Goal: Information Seeking & Learning: Learn about a topic

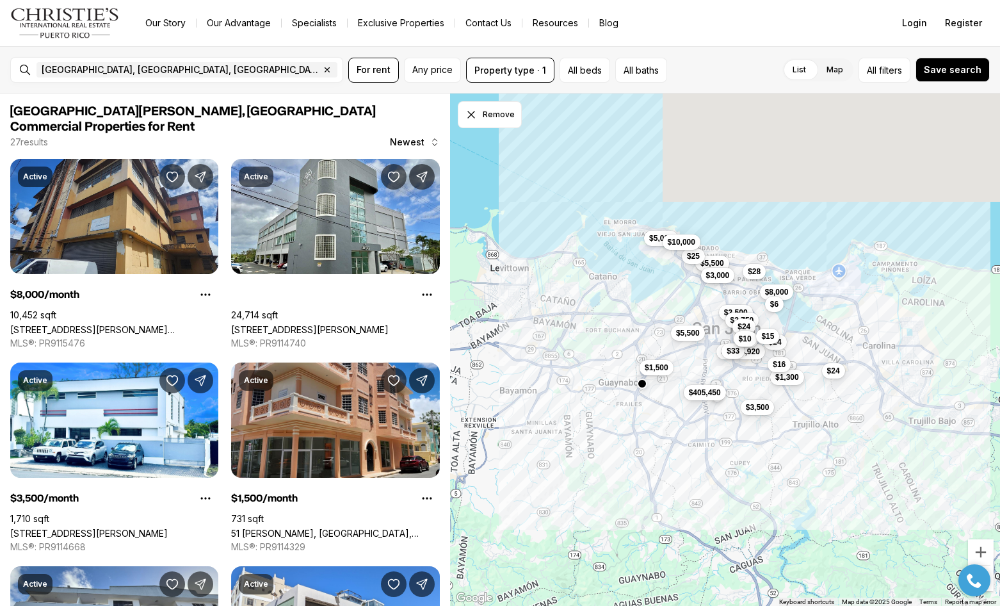
click at [728, 280] on span "$3,000" at bounding box center [718, 275] width 24 height 10
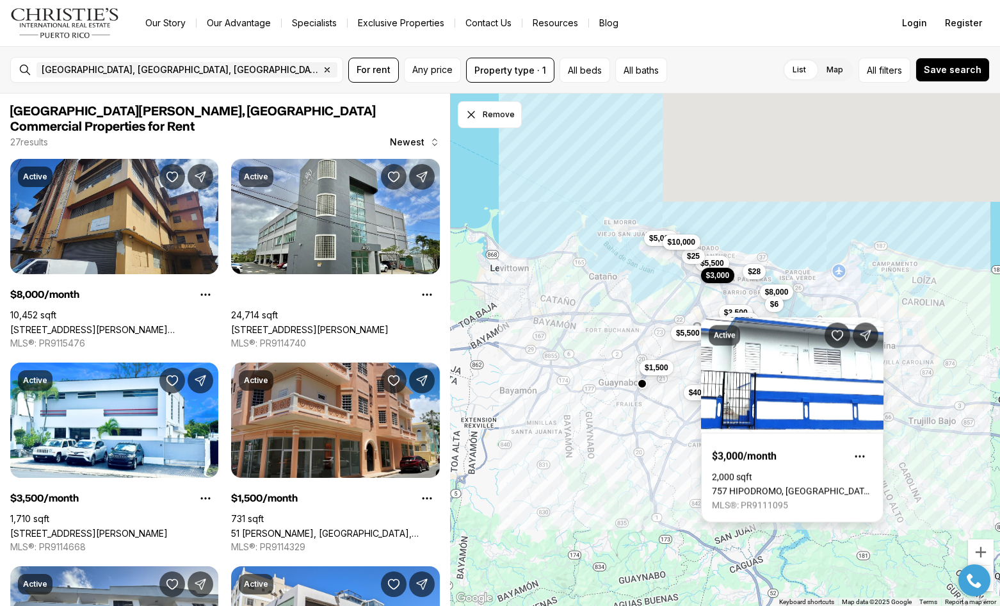
click at [815, 486] on link "757 HIPODROMO, [GEOGRAPHIC_DATA][PERSON_NAME], 00909" at bounding box center [792, 491] width 161 height 10
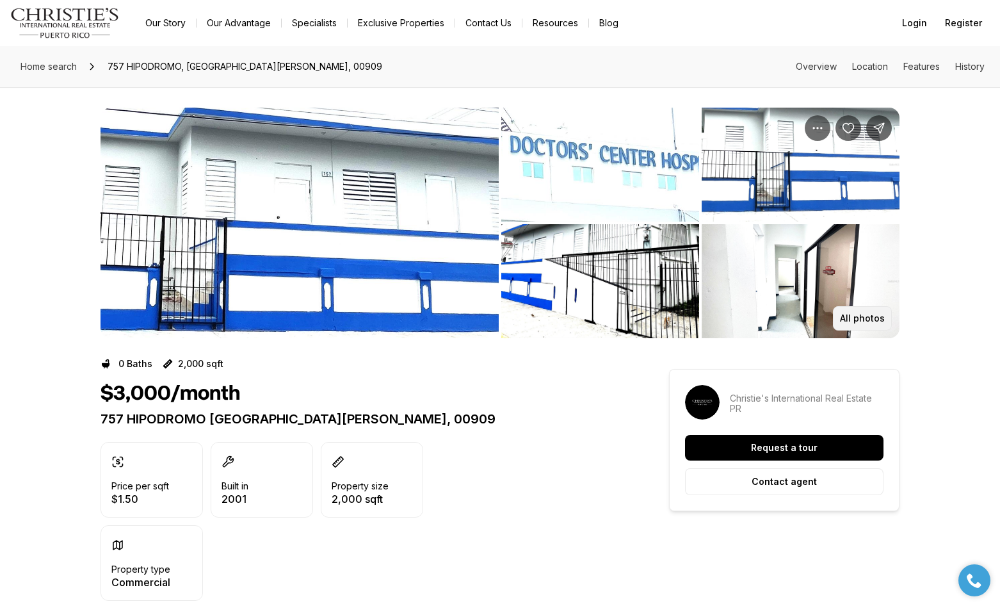
click at [855, 314] on p "All photos" at bounding box center [862, 318] width 45 height 10
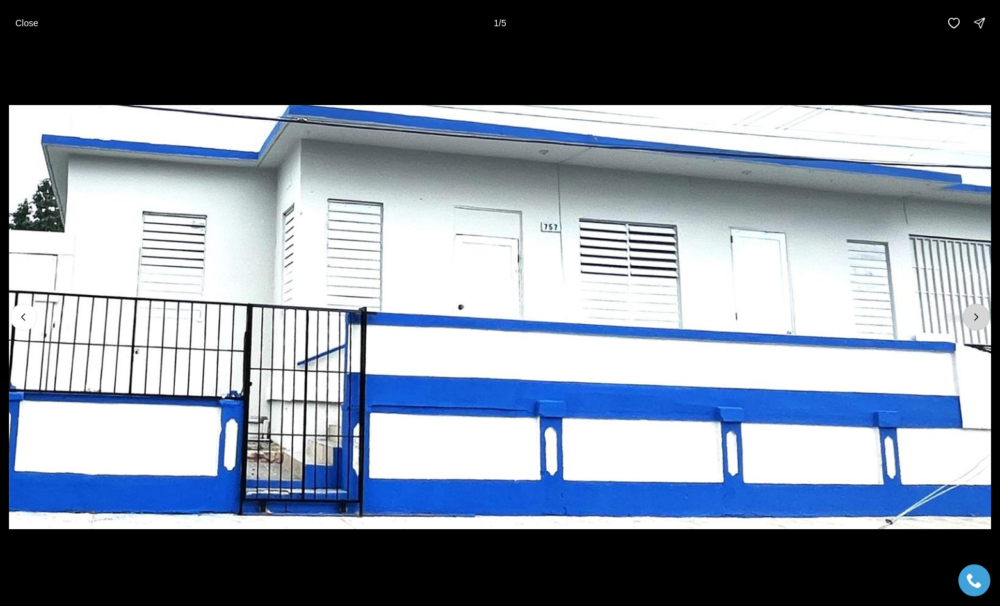
click at [978, 311] on button "Next slide" at bounding box center [976, 317] width 27 height 27
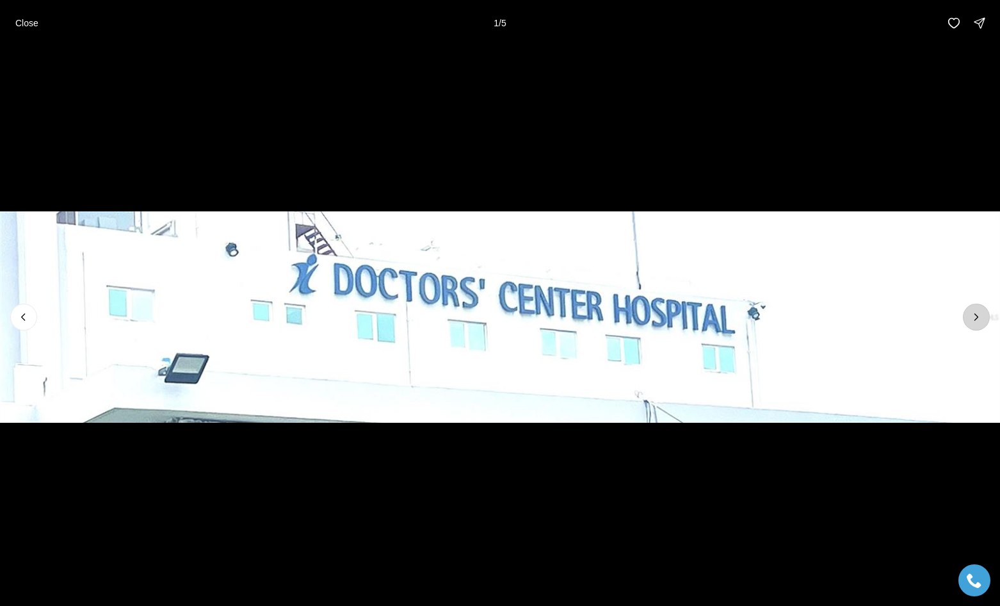
click at [978, 311] on button "Next slide" at bounding box center [976, 317] width 27 height 27
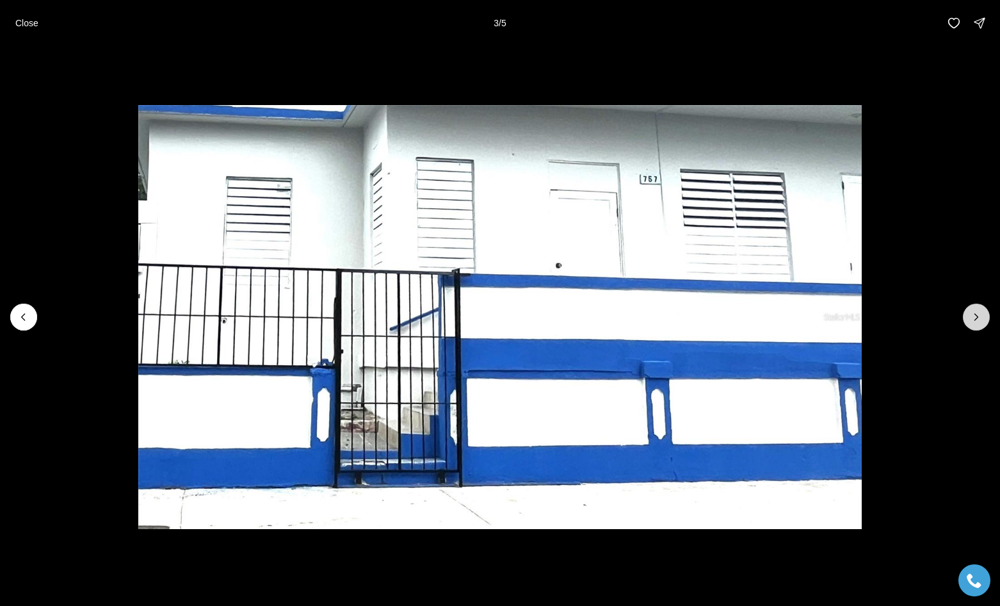
click at [978, 311] on button "Next slide" at bounding box center [976, 317] width 27 height 27
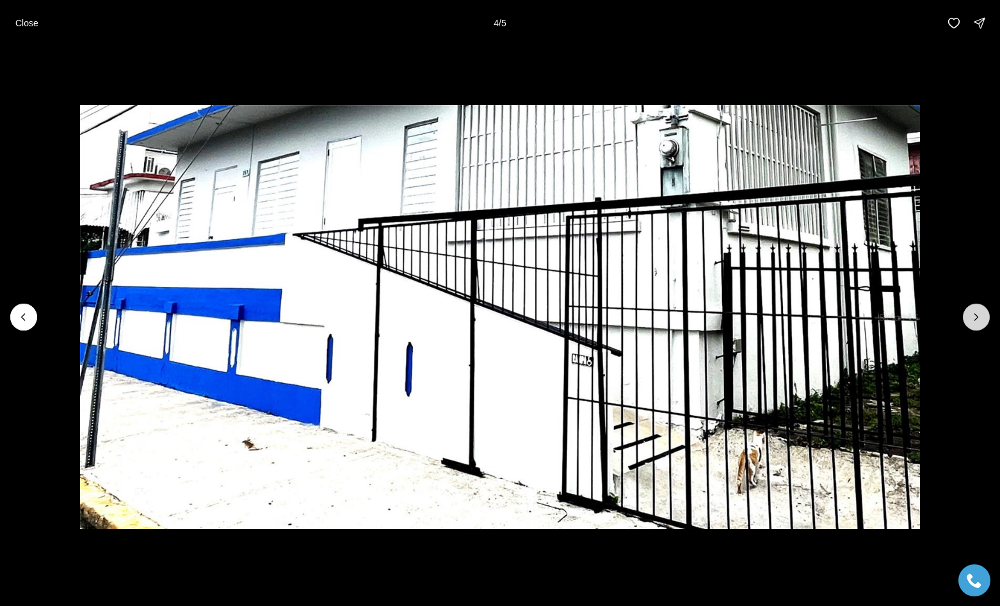
click at [978, 311] on button "Next slide" at bounding box center [976, 317] width 27 height 27
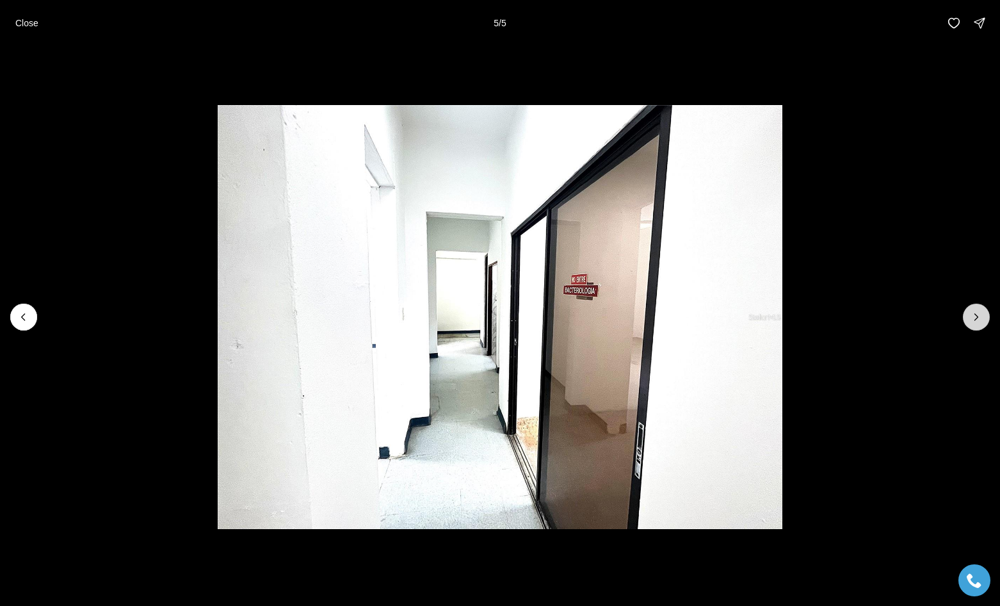
click at [978, 311] on div at bounding box center [976, 317] width 27 height 27
click at [977, 313] on div at bounding box center [976, 317] width 27 height 27
click at [43, 10] on button "Close" at bounding box center [27, 23] width 38 height 26
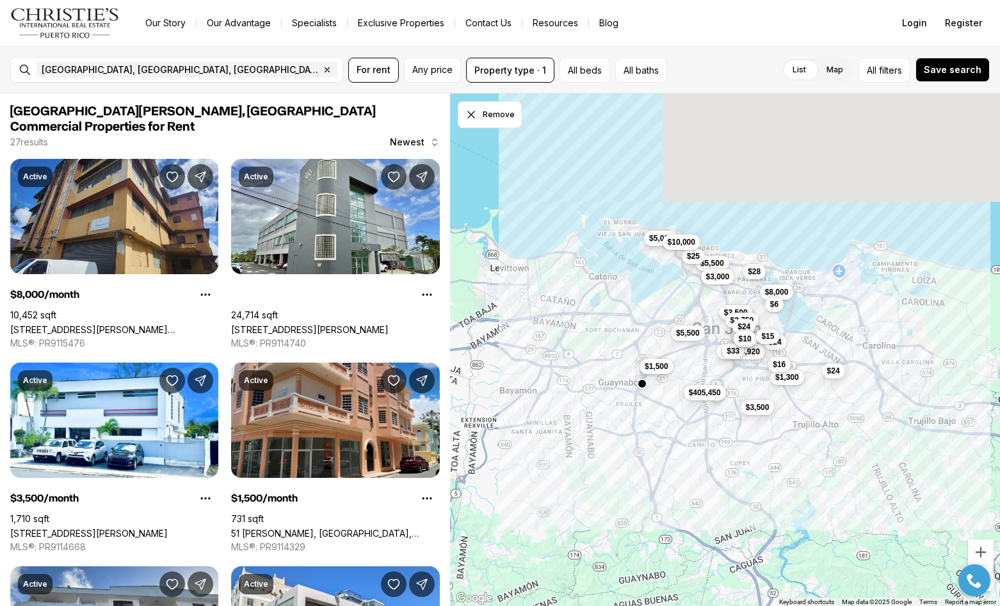
click at [664, 371] on span "$1,500" at bounding box center [657, 366] width 24 height 10
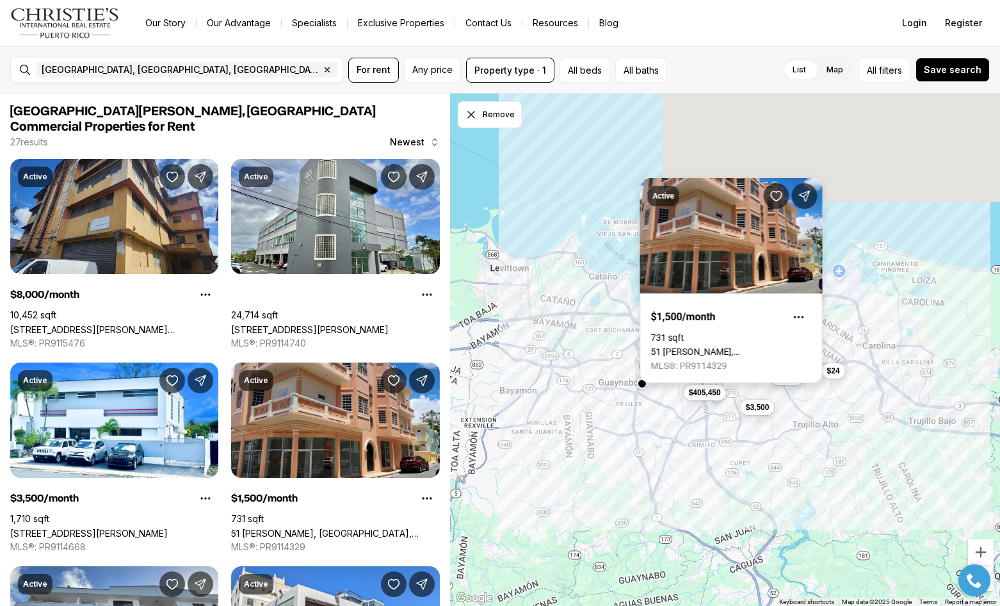
click at [731, 347] on link "51 [PERSON_NAME], [GEOGRAPHIC_DATA], 00921" at bounding box center [731, 352] width 161 height 10
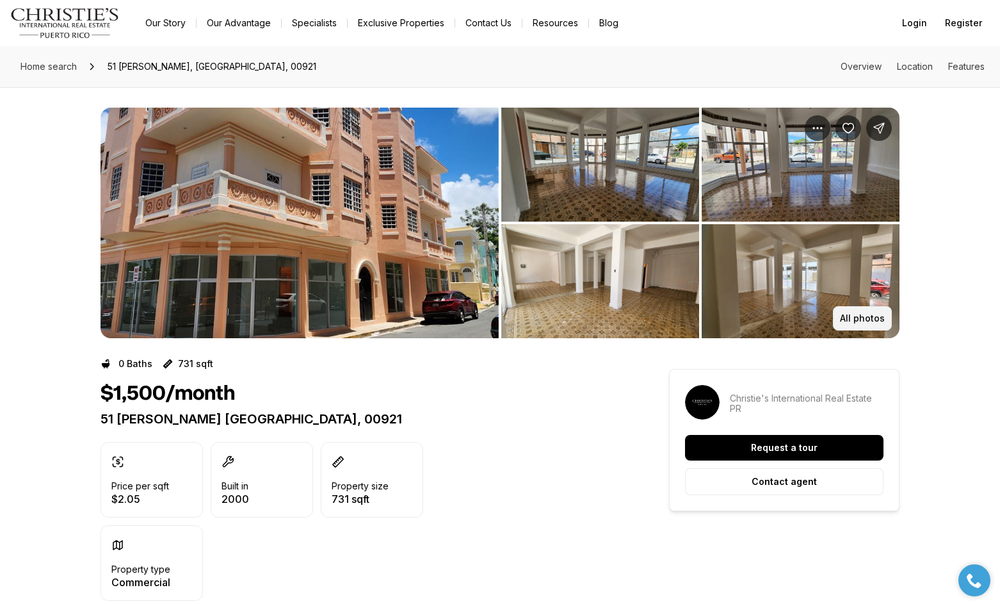
click at [863, 317] on p "All photos" at bounding box center [862, 318] width 45 height 10
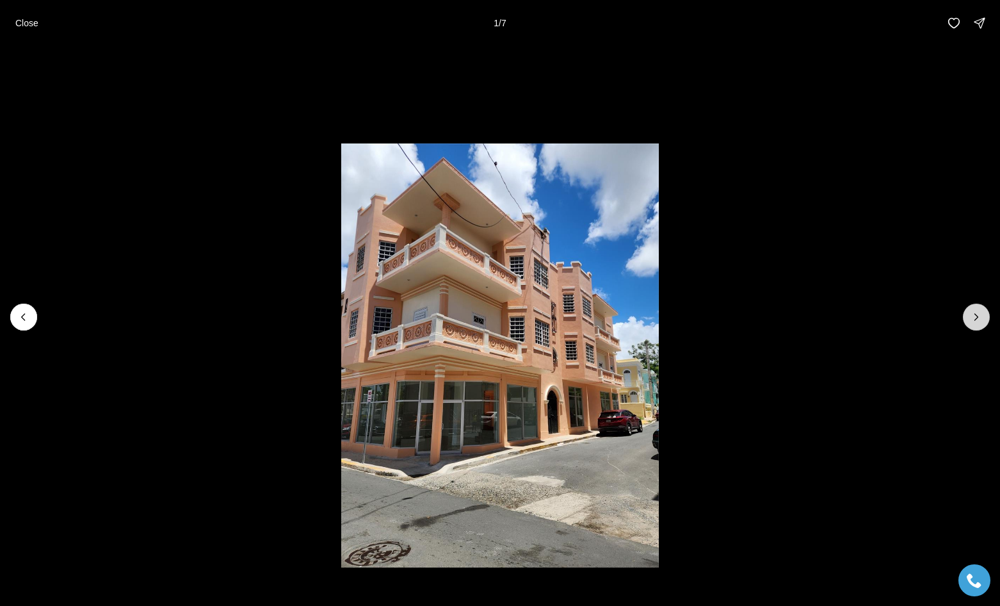
click at [978, 317] on icon "Next slide" at bounding box center [976, 317] width 13 height 13
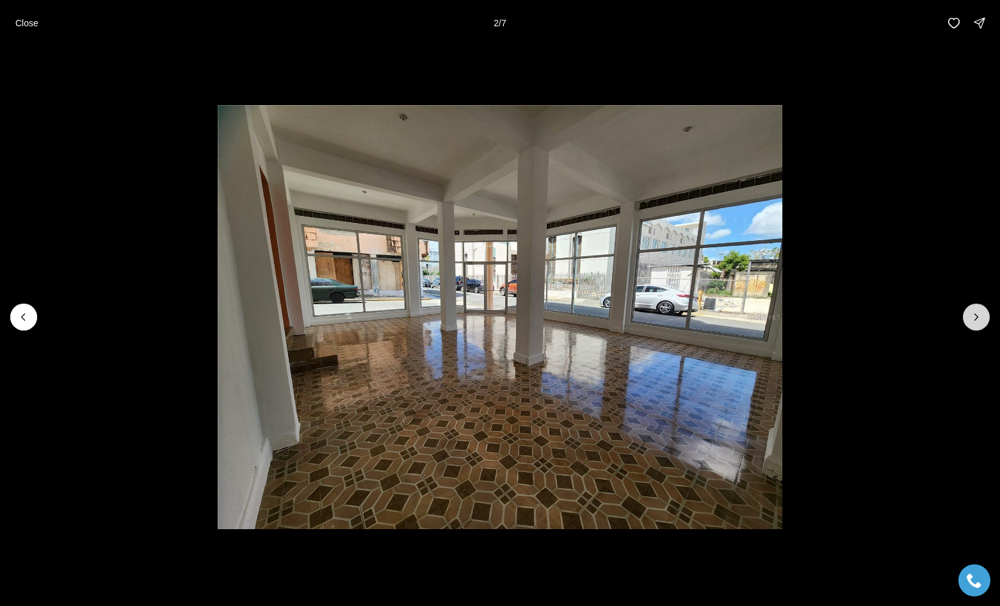
click at [978, 316] on icon "Next slide" at bounding box center [976, 317] width 13 height 13
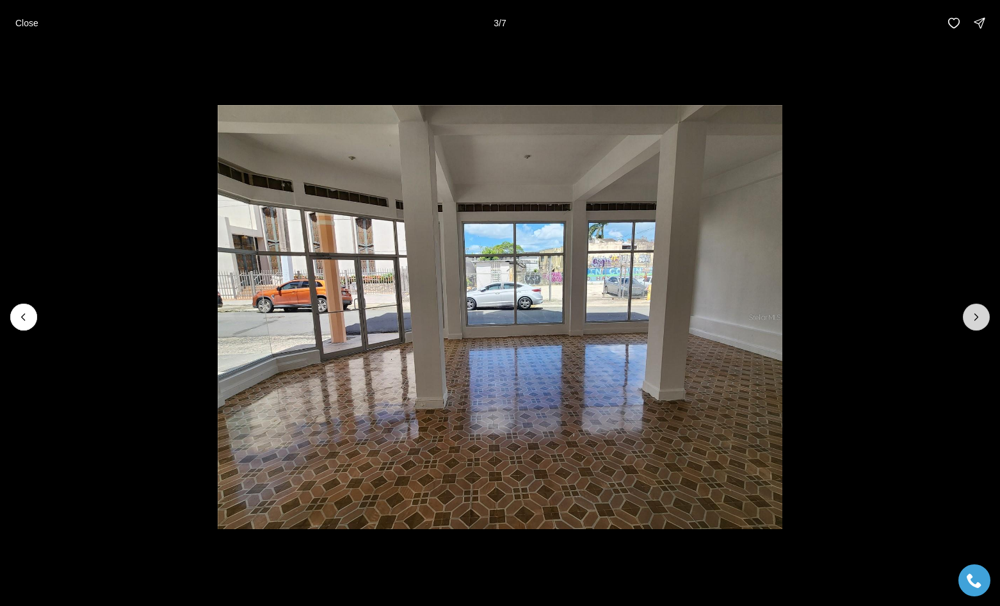
click at [979, 316] on icon "Next slide" at bounding box center [976, 317] width 13 height 13
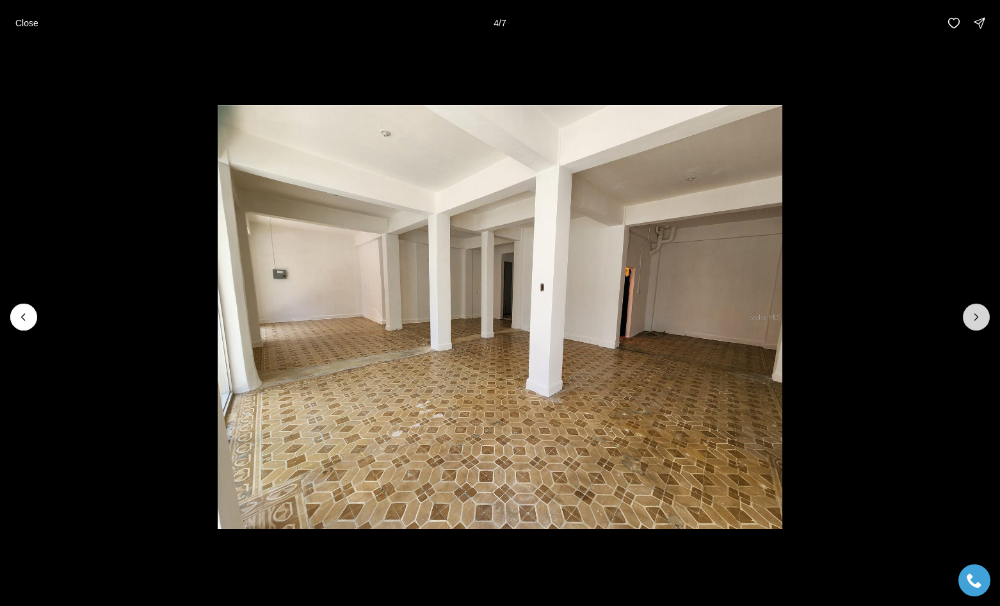
click at [980, 316] on icon "Next slide" at bounding box center [976, 317] width 13 height 13
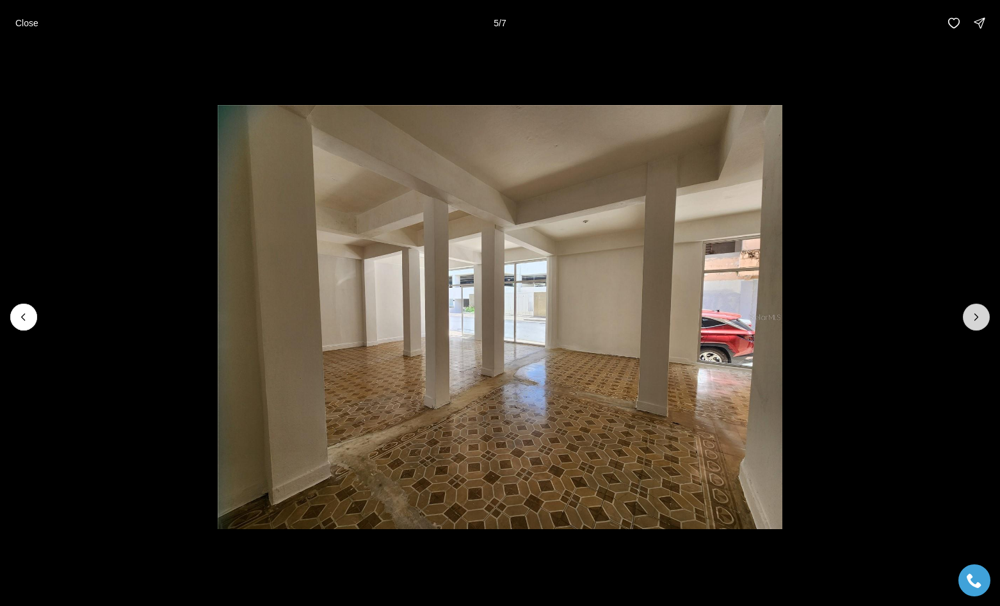
click at [980, 316] on icon "Next slide" at bounding box center [976, 317] width 13 height 13
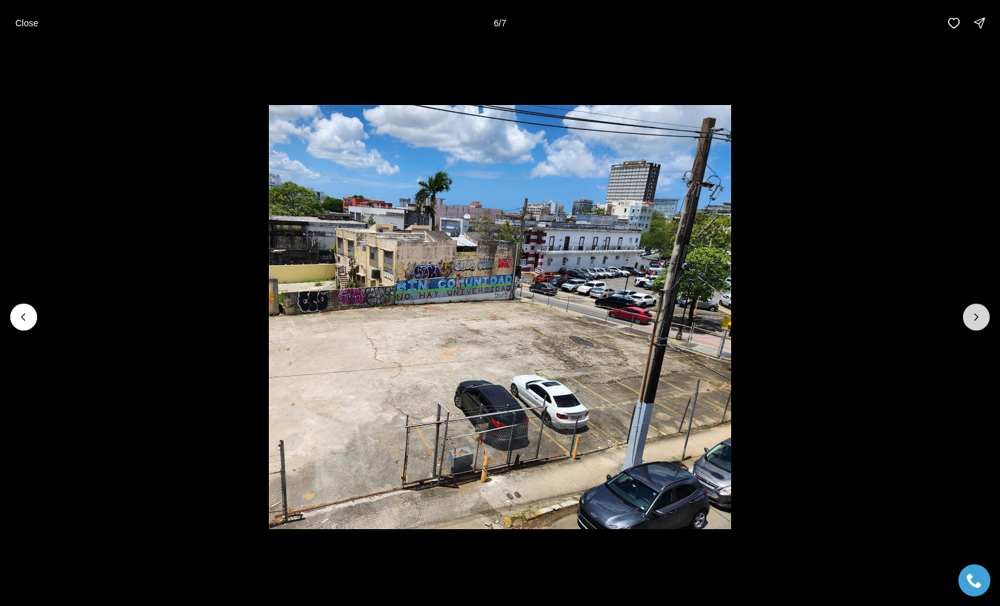
click at [981, 316] on icon "Next slide" at bounding box center [976, 317] width 13 height 13
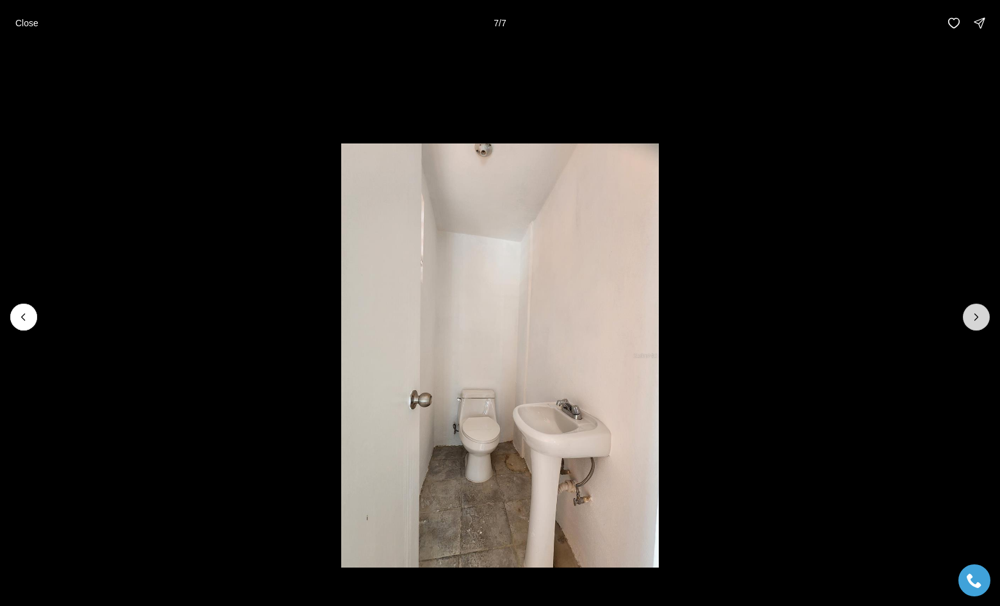
click at [981, 316] on div at bounding box center [976, 317] width 27 height 27
click at [979, 318] on div at bounding box center [976, 317] width 27 height 27
click at [27, 323] on icon "Previous slide" at bounding box center [23, 317] width 13 height 13
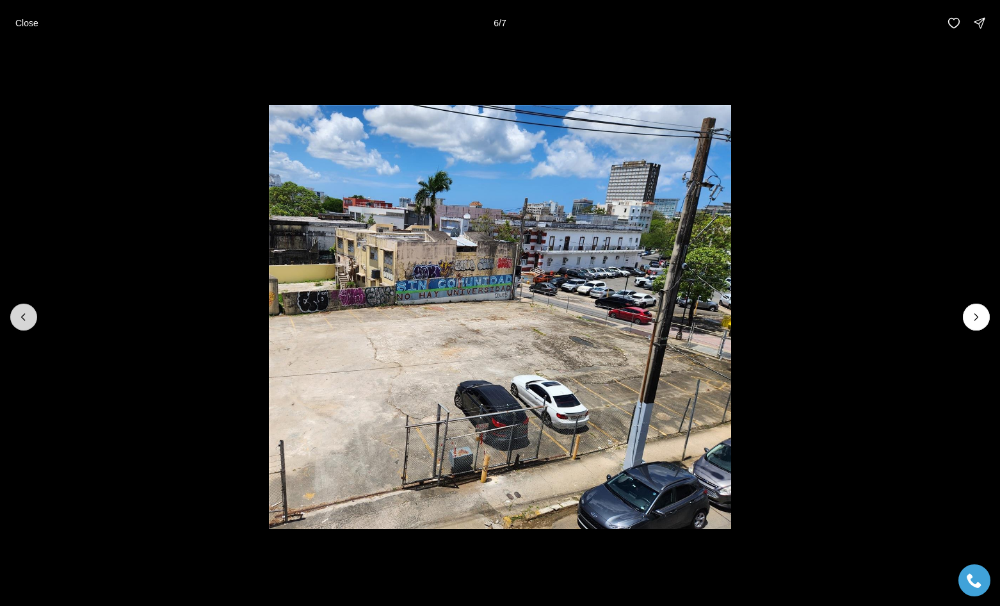
click at [28, 323] on icon "Previous slide" at bounding box center [23, 317] width 13 height 13
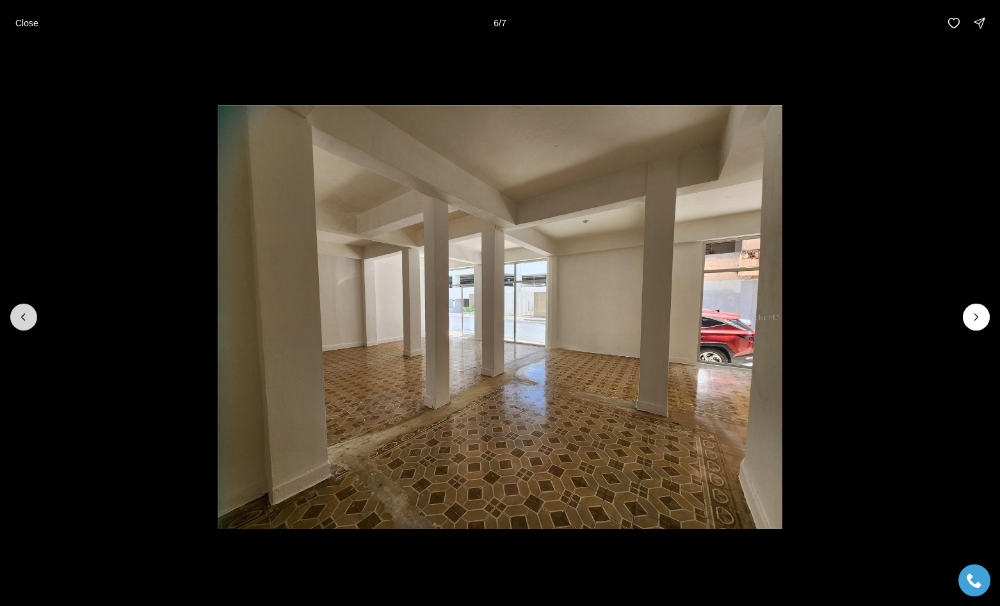
click at [28, 323] on icon "Previous slide" at bounding box center [23, 317] width 13 height 13
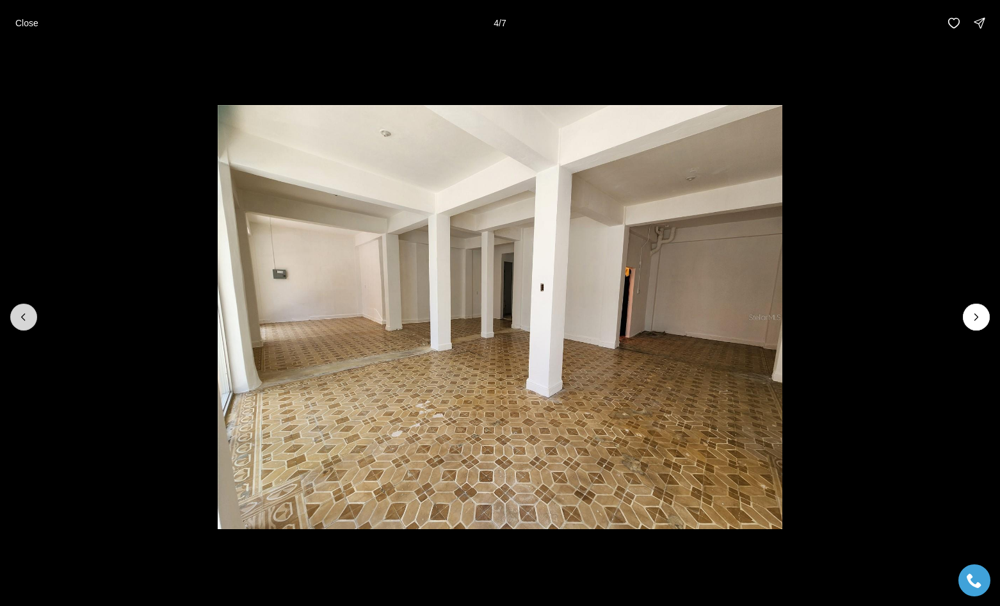
click at [28, 323] on icon "Previous slide" at bounding box center [23, 317] width 13 height 13
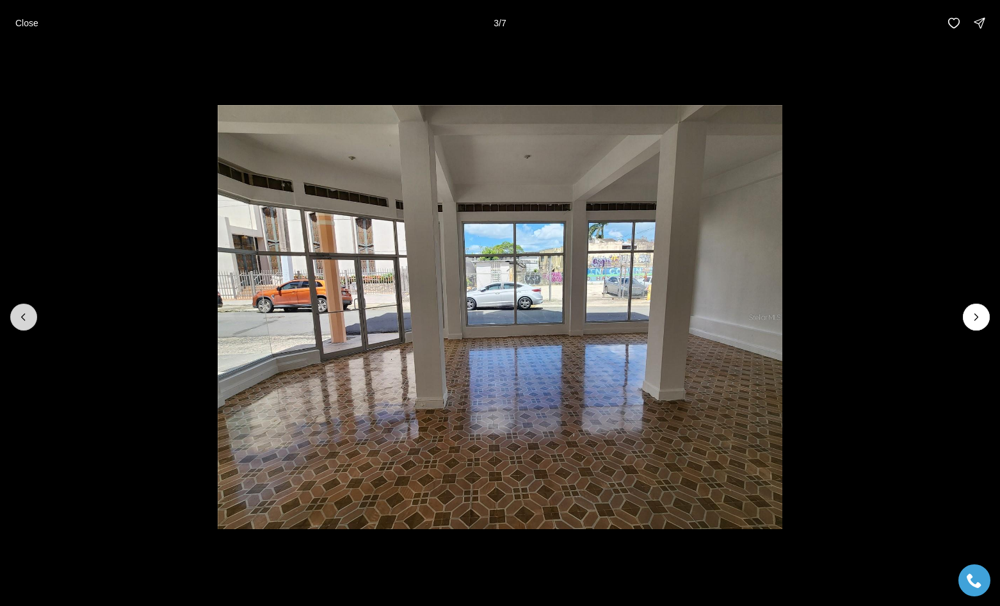
click at [29, 323] on button "Previous slide" at bounding box center [23, 317] width 27 height 27
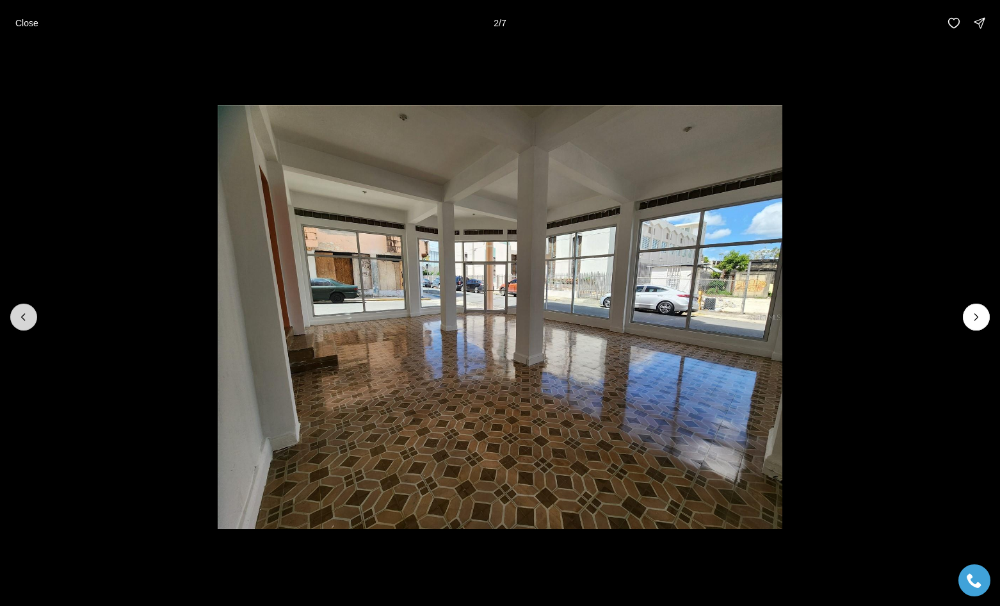
click at [29, 324] on button "Previous slide" at bounding box center [23, 317] width 27 height 27
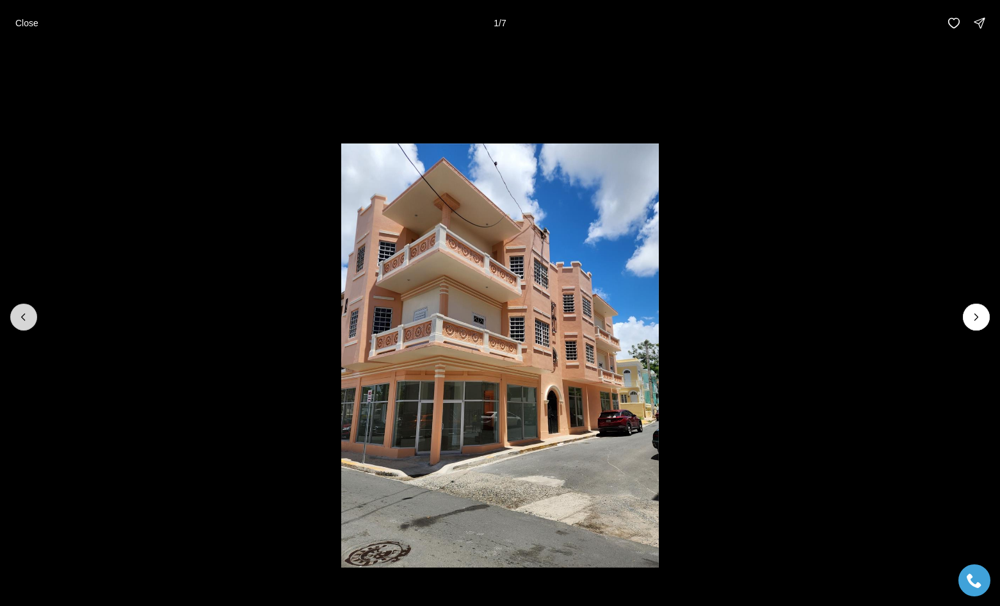
click at [29, 324] on div at bounding box center [23, 317] width 27 height 27
click at [28, 323] on div at bounding box center [23, 317] width 27 height 27
click at [981, 10] on button "button" at bounding box center [980, 23] width 26 height 26
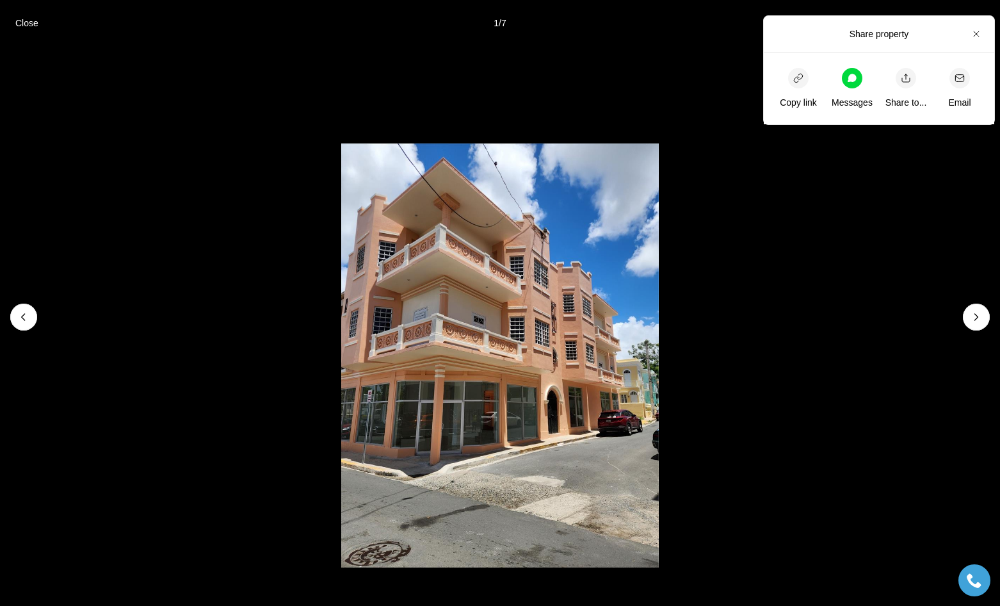
click at [739, 215] on li "1 of 7" at bounding box center [500, 317] width 1000 height 542
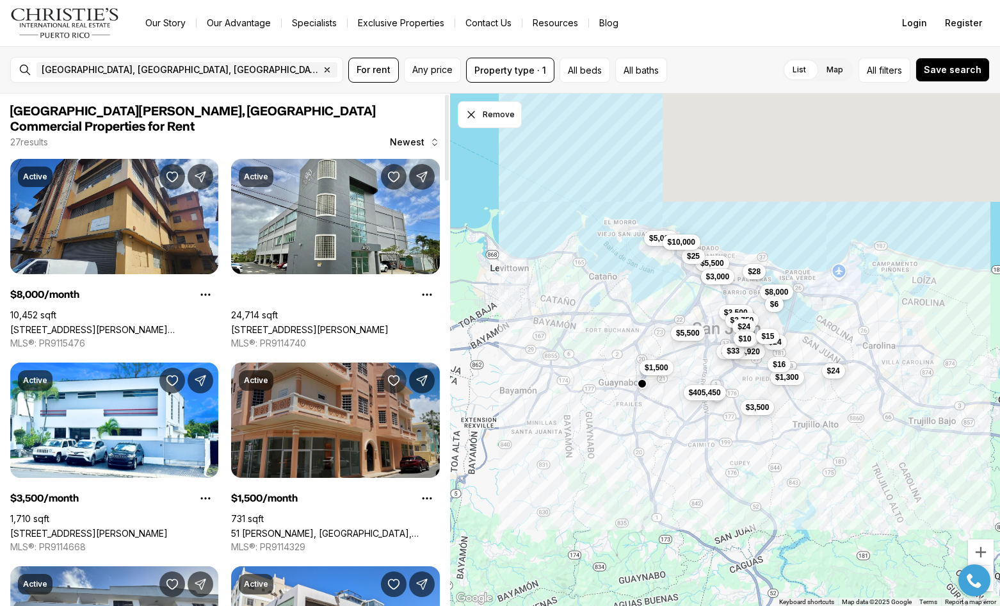
click at [394, 374] on icon "Save Property: 51 PILAR Y BRAUMBAUGH" at bounding box center [393, 380] width 13 height 13
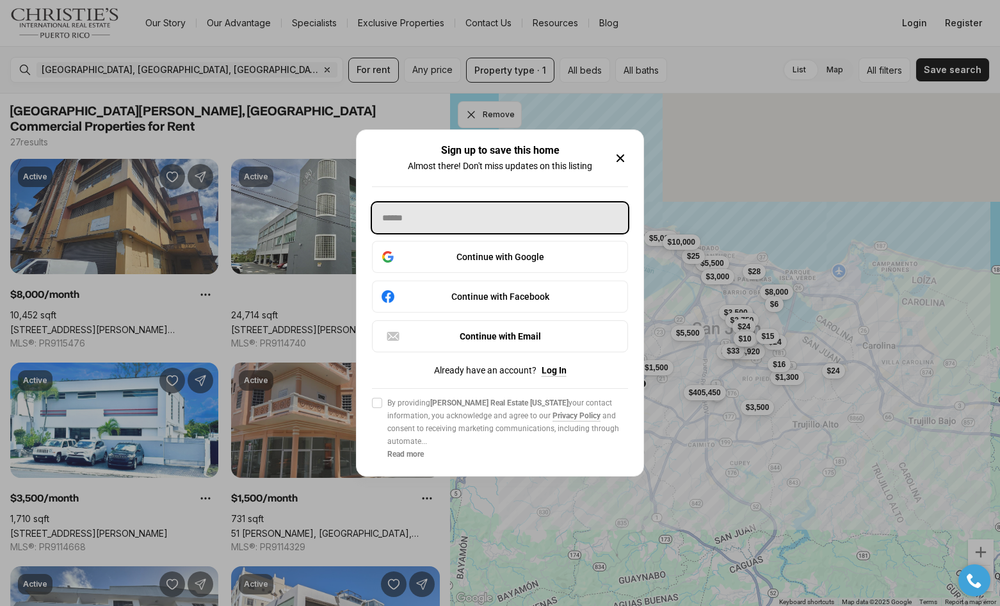
click at [496, 206] on input "text" at bounding box center [500, 217] width 256 height 31
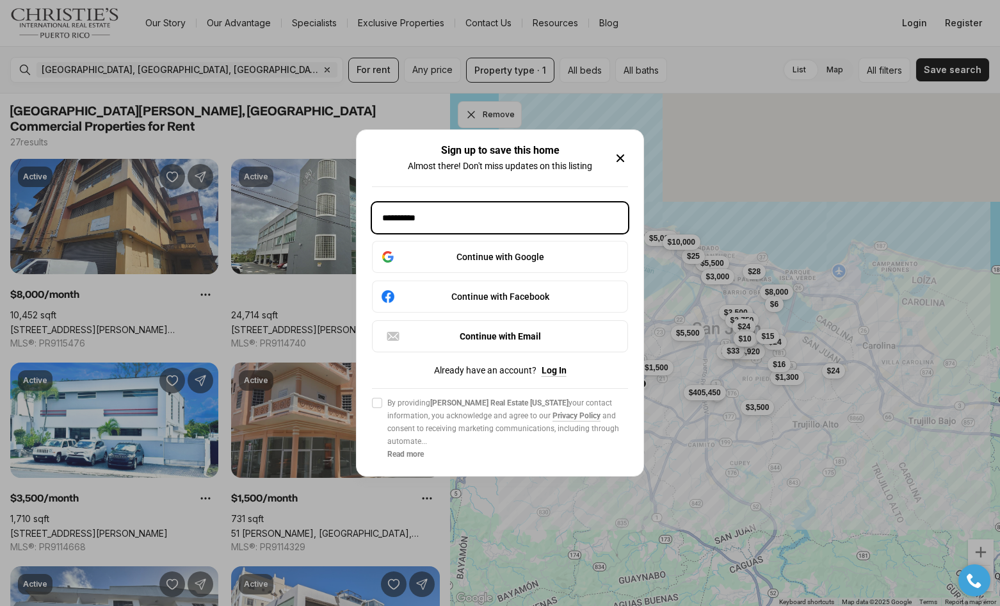
type input "**********"
click at [377, 408] on button "Agree to Privacy Policy By providing Christie's Real Estate Puerto Rico your co…" at bounding box center [377, 403] width 10 height 10
click at [621, 151] on icon "button" at bounding box center [620, 158] width 15 height 15
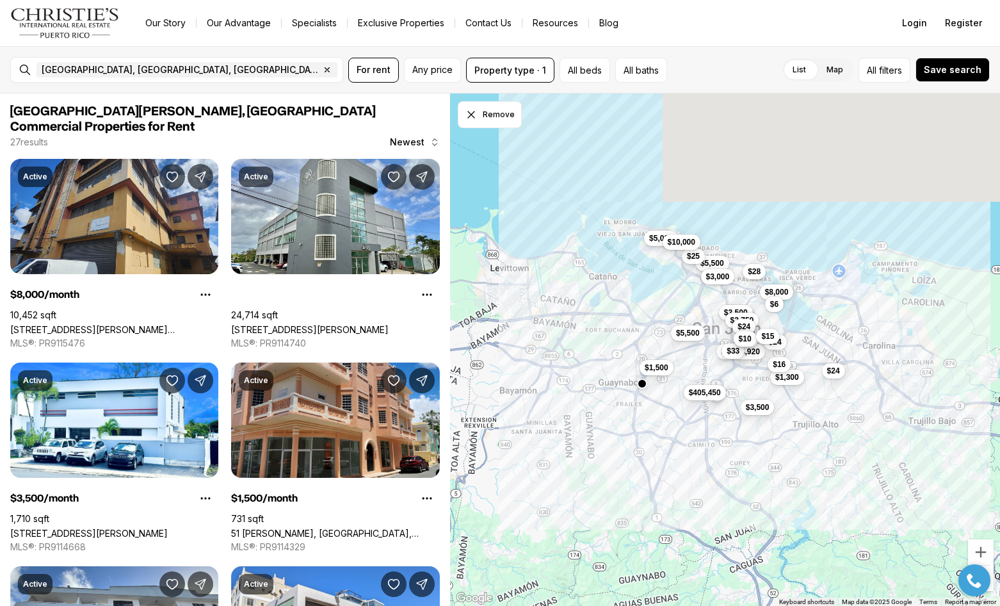
click at [786, 385] on div "$1,300" at bounding box center [787, 377] width 34 height 15
click at [797, 381] on span "$1,300" at bounding box center [788, 376] width 24 height 10
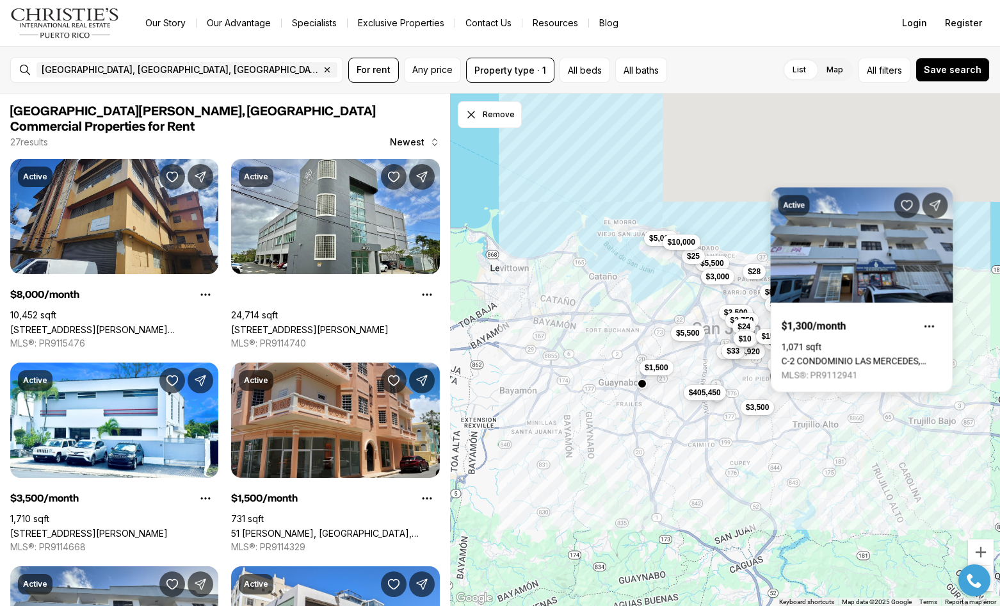
click at [760, 411] on div "$8,000 $3,500 $1,500 $1,300 $5,000 $5,500 $405,450 $3,000 $3,500 $2,750 $5,500 …" at bounding box center [725, 350] width 550 height 513
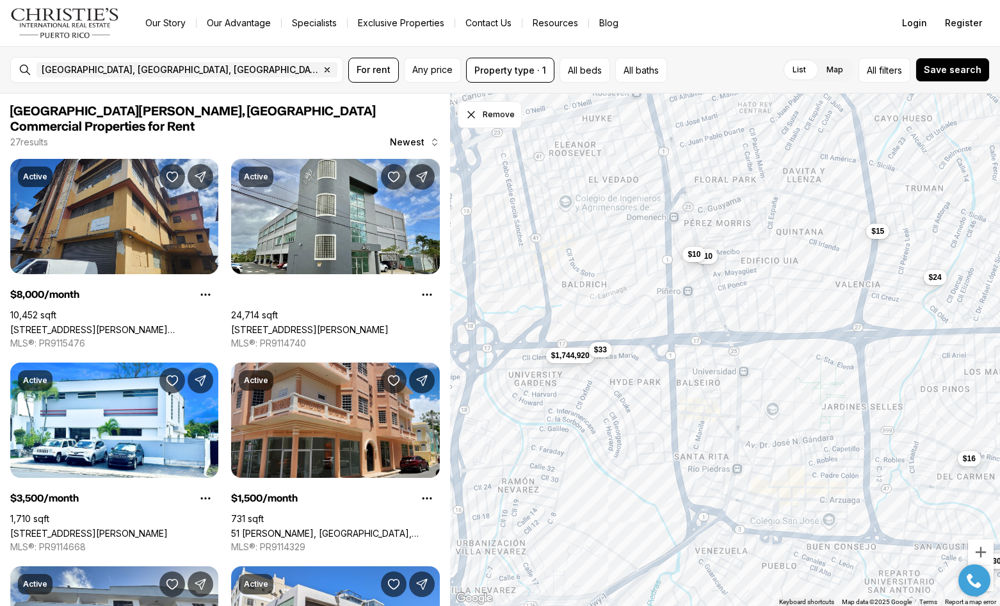
drag, startPoint x: 708, startPoint y: 234, endPoint x: 798, endPoint y: 395, distance: 183.8
click at [798, 395] on div "$1,300 $1,744,920 $33 $16 $24 $10 $10 $15" at bounding box center [725, 350] width 550 height 513
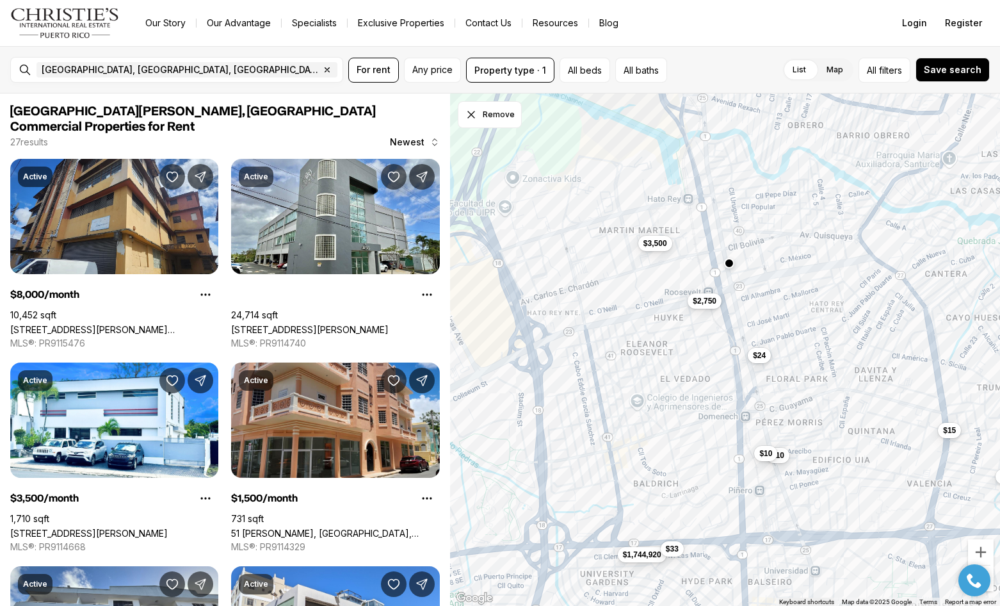
drag, startPoint x: 778, startPoint y: 256, endPoint x: 851, endPoint y: 430, distance: 188.1
click at [850, 430] on div "$1,300 $1,744,920 $33 $16 $24 $10 $10 $15 $3,500 $2,750 $24" at bounding box center [725, 350] width 550 height 513
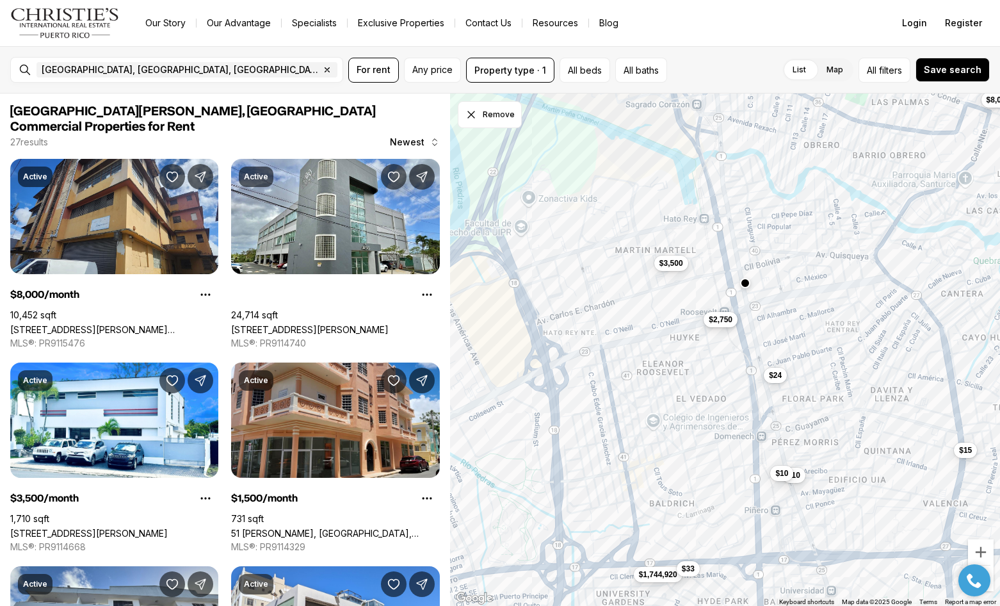
click at [735, 327] on button "$2,750" at bounding box center [722, 319] width 34 height 15
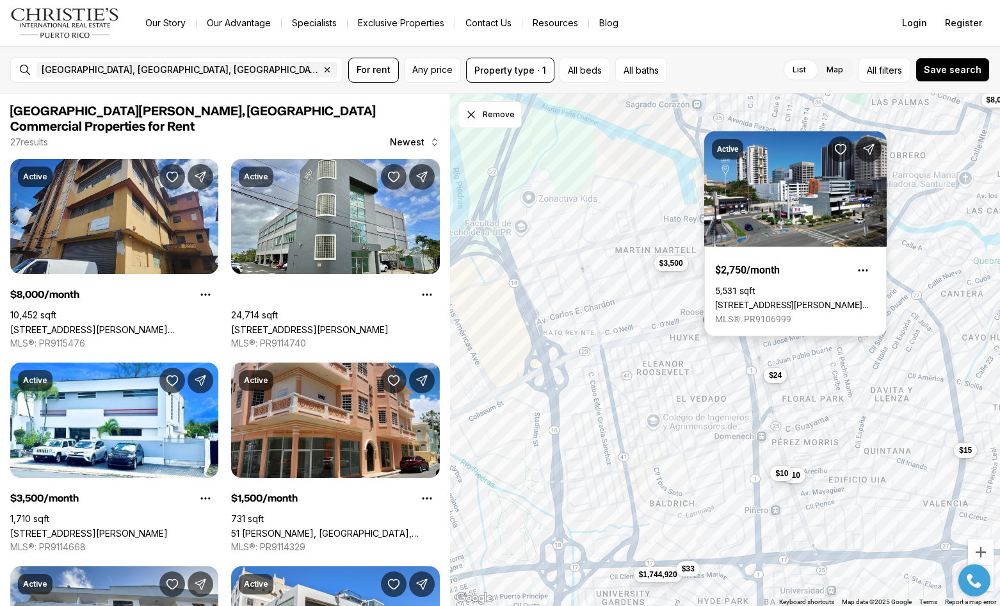
click at [862, 300] on link "[STREET_ADDRESS][PERSON_NAME][PERSON_NAME]" at bounding box center [795, 305] width 161 height 10
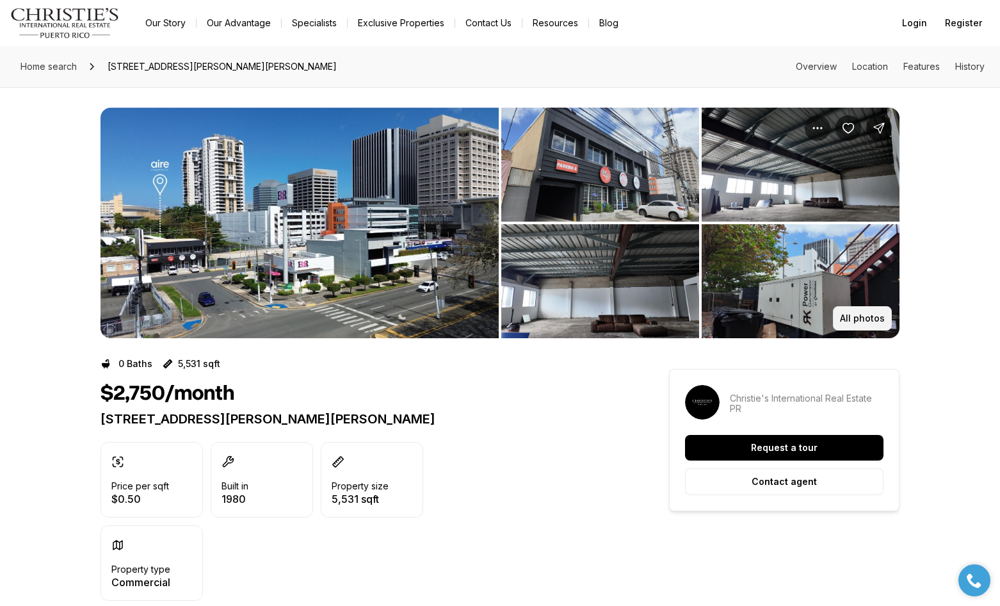
click at [862, 318] on p "All photos" at bounding box center [862, 318] width 45 height 10
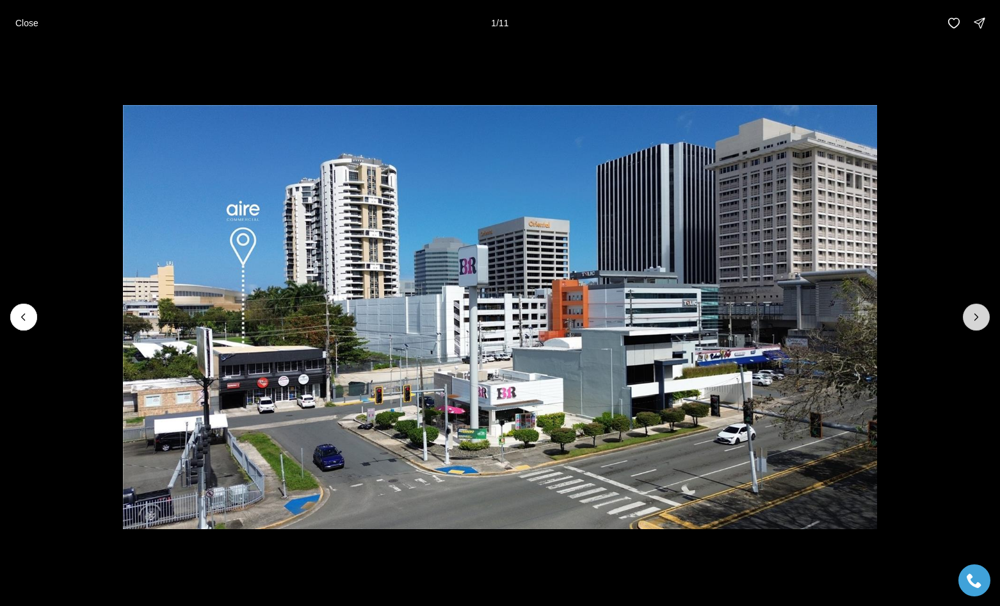
click at [979, 322] on icon "Next slide" at bounding box center [976, 317] width 13 height 13
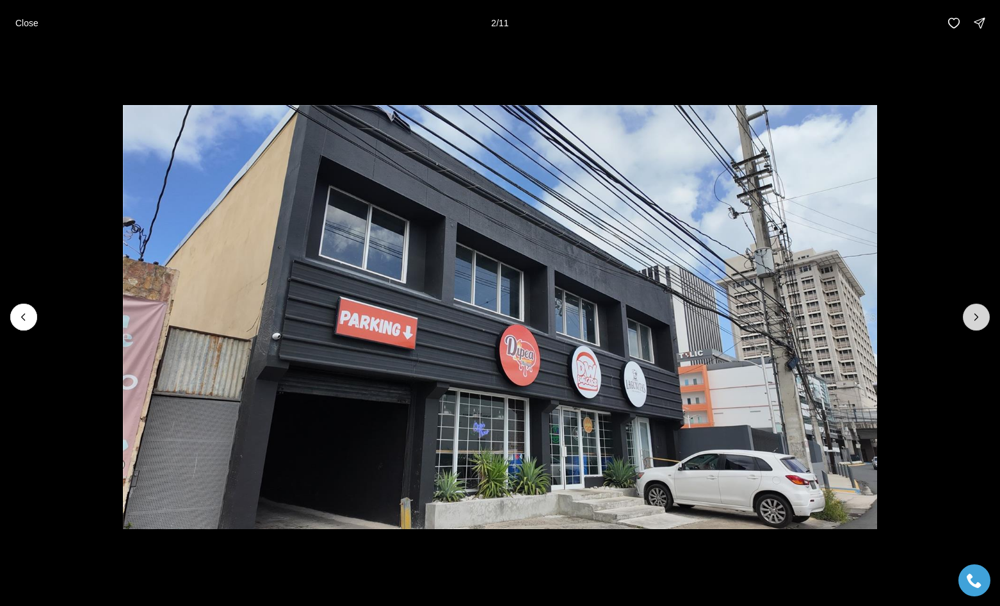
click at [979, 322] on icon "Next slide" at bounding box center [976, 317] width 13 height 13
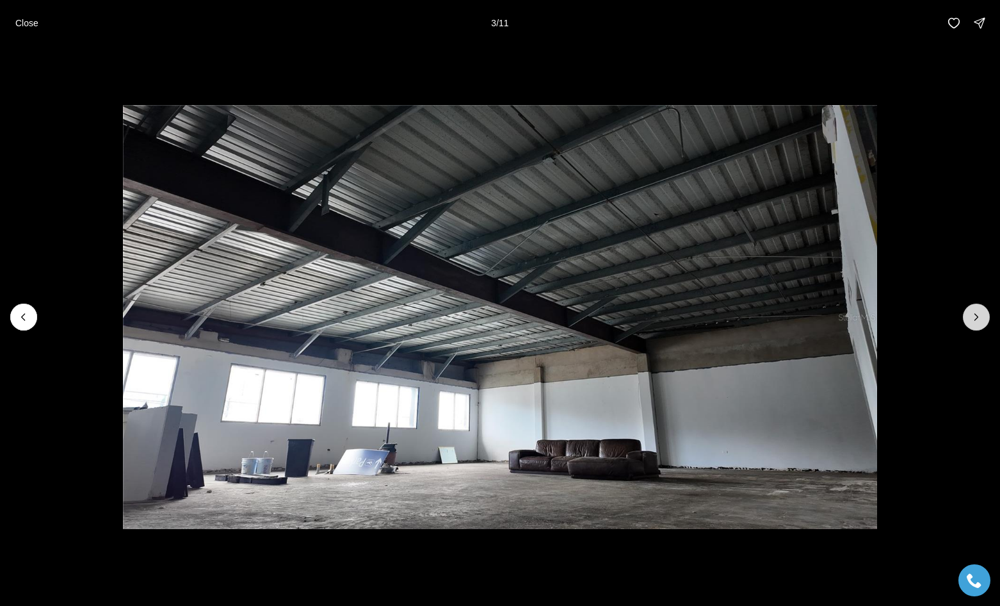
click at [979, 321] on icon "Next slide" at bounding box center [976, 317] width 13 height 13
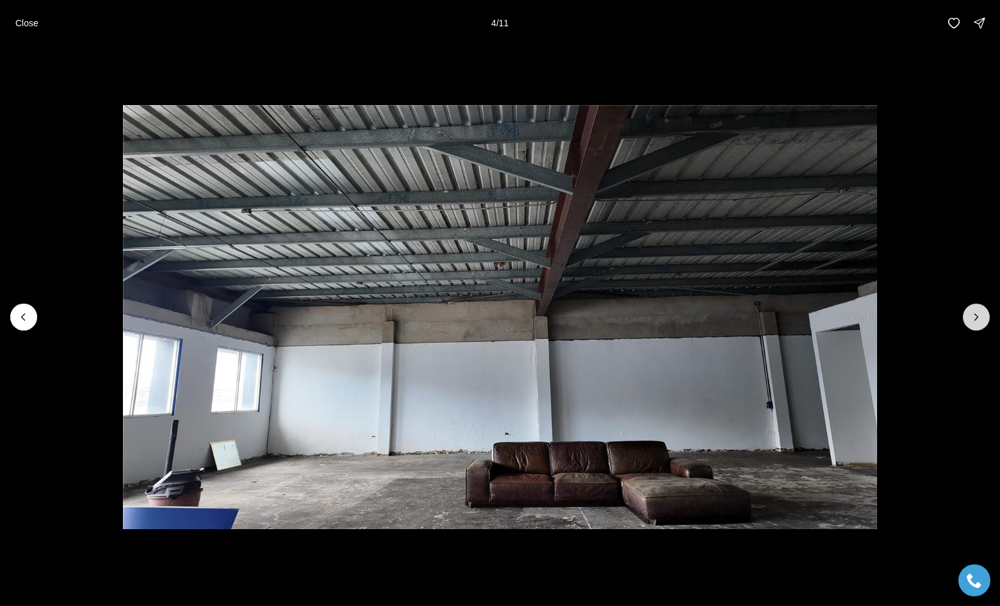
click at [979, 321] on icon "Next slide" at bounding box center [976, 317] width 13 height 13
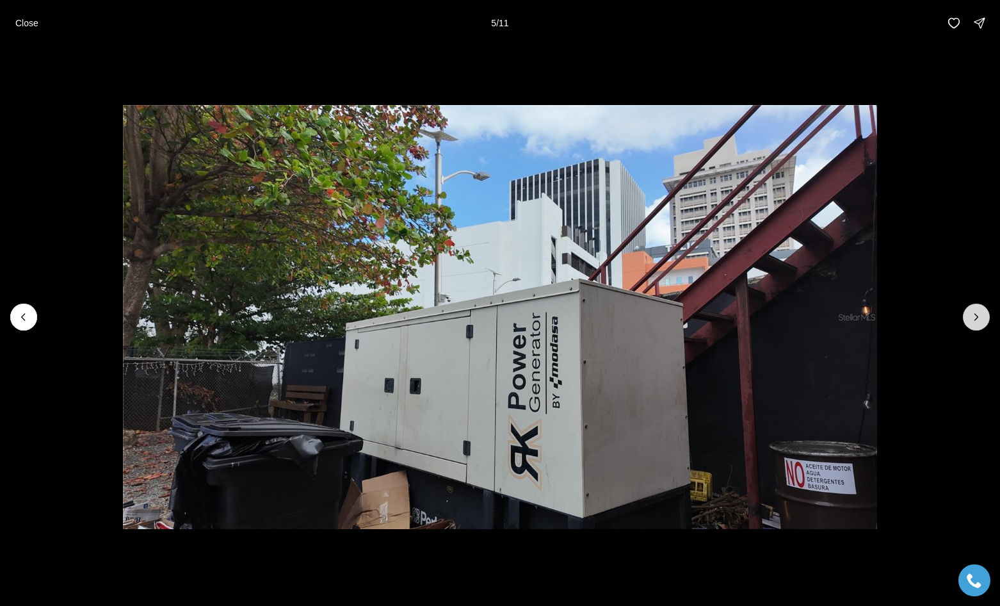
click at [979, 321] on icon "Next slide" at bounding box center [976, 317] width 13 height 13
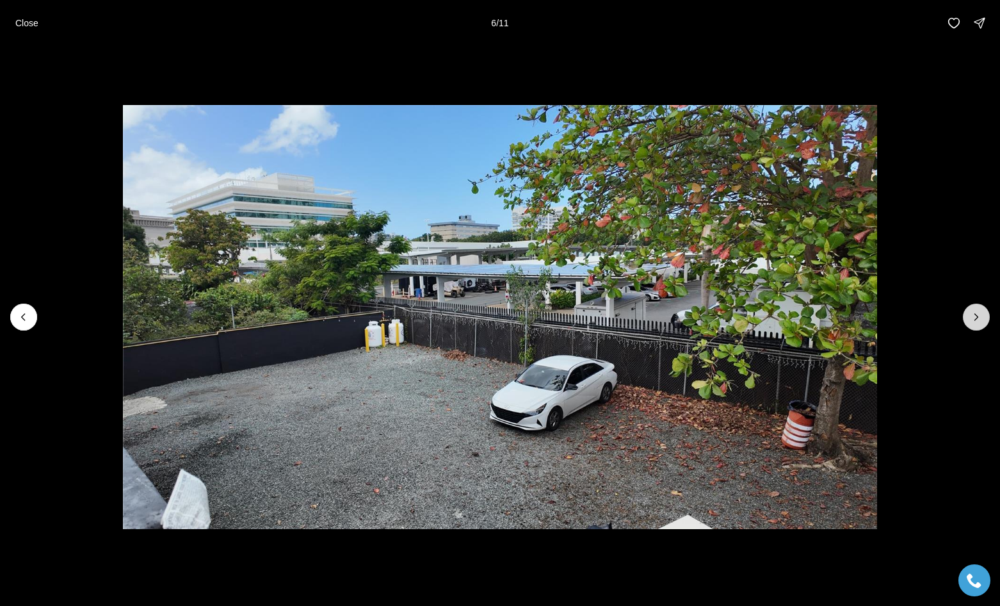
click at [979, 321] on icon "Next slide" at bounding box center [976, 317] width 13 height 13
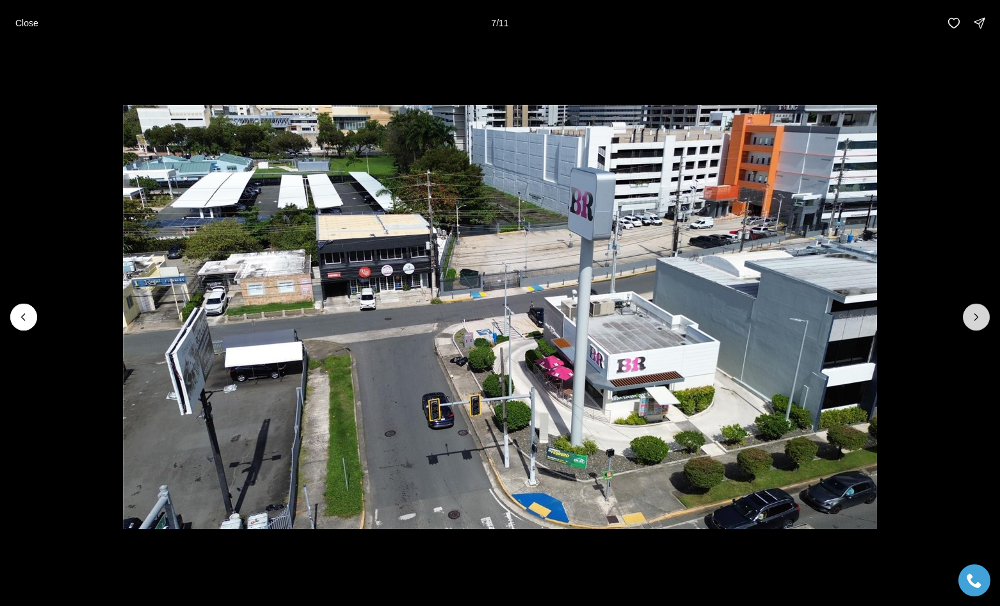
click at [980, 321] on icon "Next slide" at bounding box center [976, 317] width 13 height 13
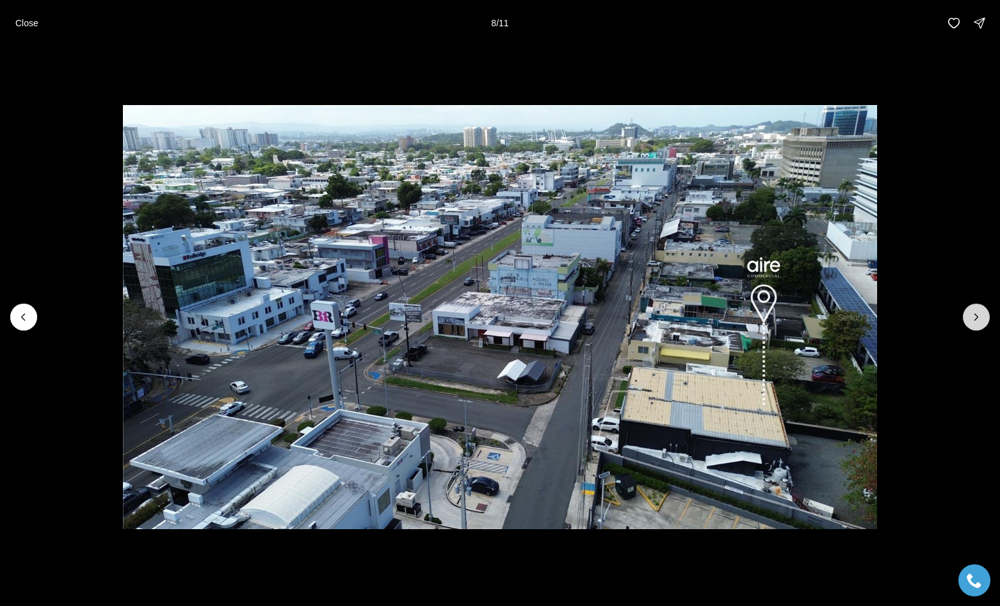
click at [981, 321] on icon "Next slide" at bounding box center [976, 317] width 13 height 13
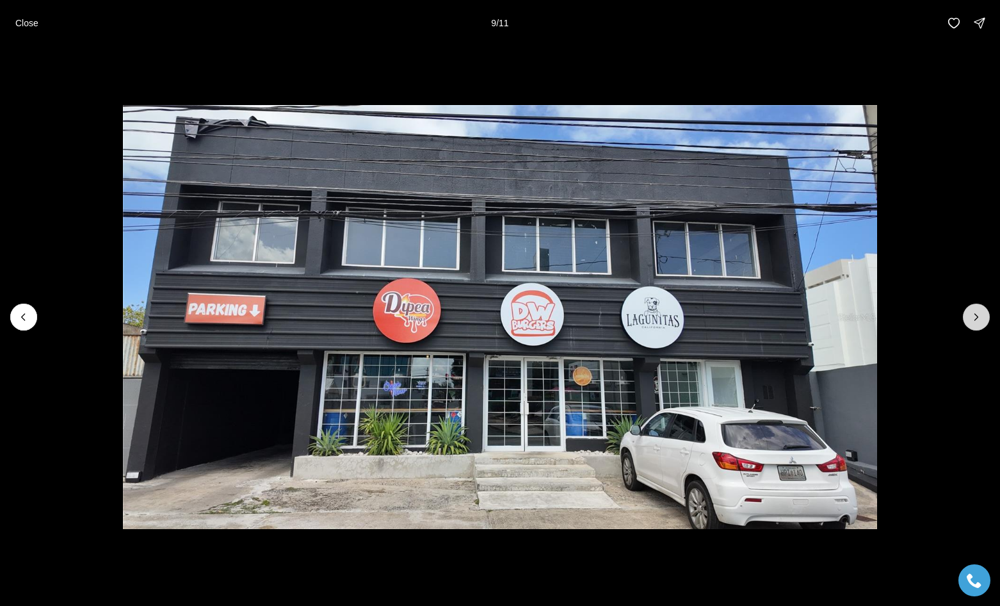
click at [981, 321] on icon "Next slide" at bounding box center [976, 317] width 13 height 13
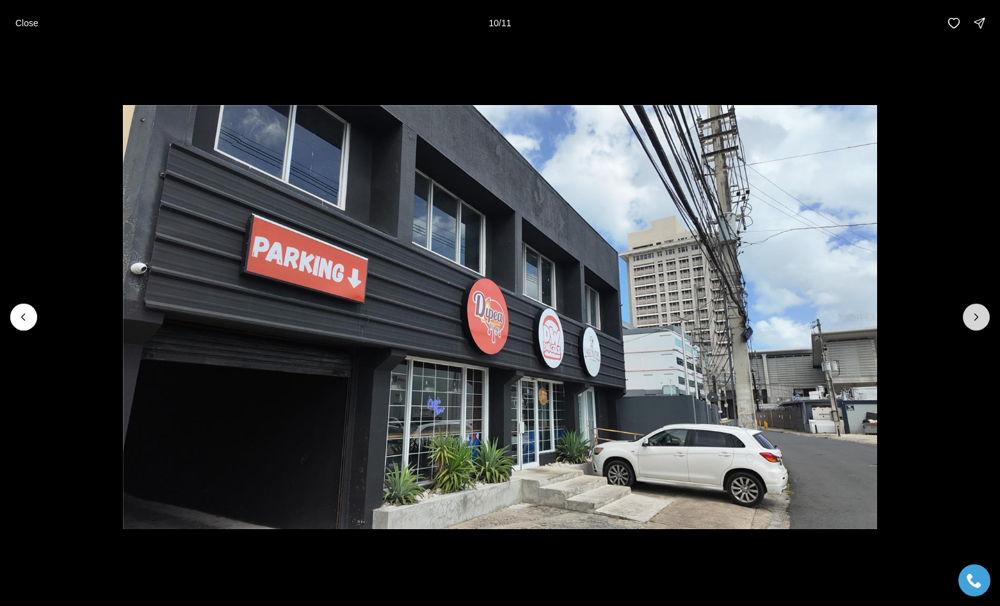
click at [981, 321] on icon "Next slide" at bounding box center [976, 317] width 13 height 13
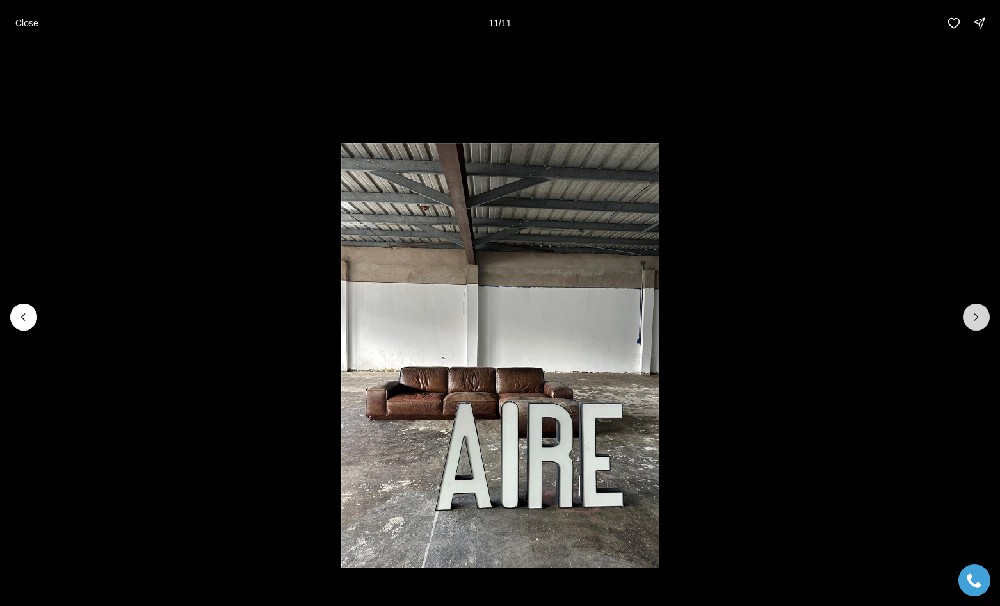
click at [981, 321] on div at bounding box center [976, 317] width 27 height 27
click at [958, 17] on icon "button" at bounding box center [954, 23] width 13 height 13
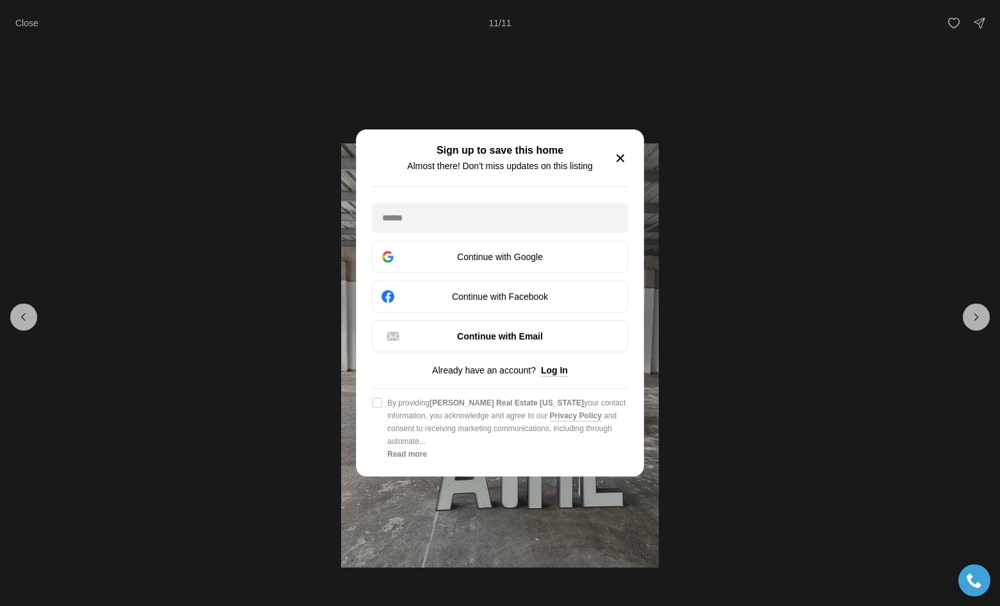
click at [619, 151] on icon "button" at bounding box center [620, 158] width 15 height 15
